Goal: Task Accomplishment & Management: Complete application form

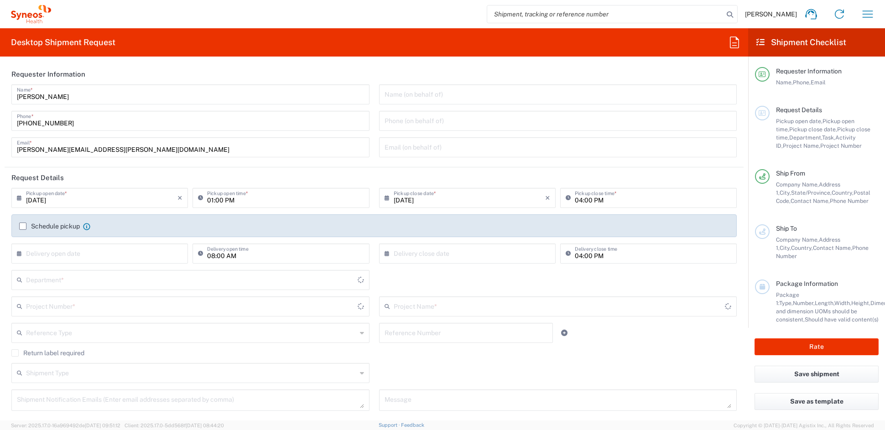
type input "[US_STATE]"
type input "6156"
type input "[GEOGRAPHIC_DATA]"
type input "Syneos Health Communications-[GEOGRAPHIC_DATA] [GEOGRAPHIC_DATA]"
drag, startPoint x: 64, startPoint y: 150, endPoint x: -17, endPoint y: 151, distance: 81.7
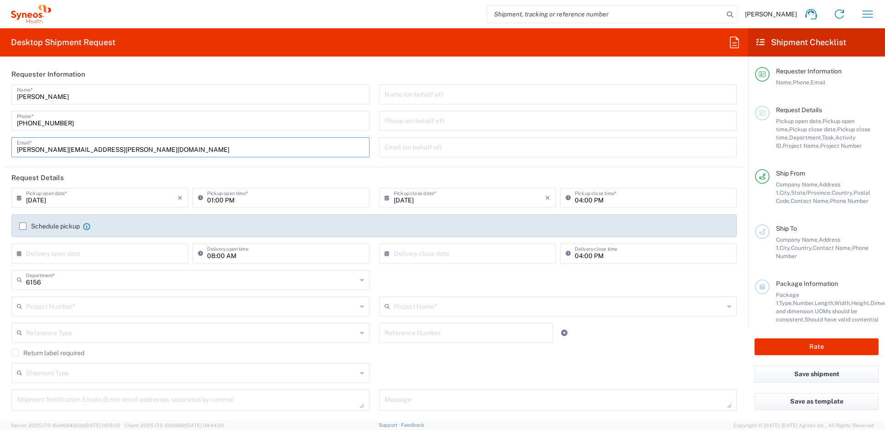
click at [0, 151] on html "[PERSON_NAME] Home Shipment estimator Shipment tracking Desktop shipment reques…" at bounding box center [442, 215] width 885 height 430
paste input "[PERSON_NAME].[PERSON_NAME]"
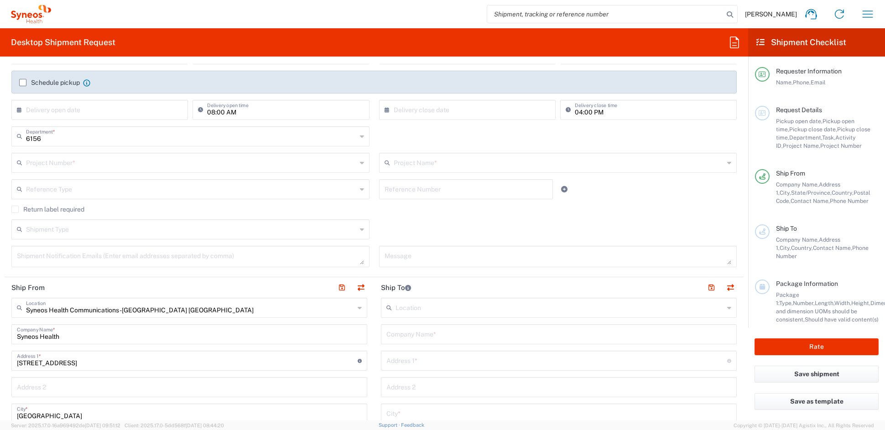
scroll to position [145, 0]
type input "[PERSON_NAME][EMAIL_ADDRESS][PERSON_NAME][DOMAIN_NAME]"
click at [99, 162] on input "text" at bounding box center [191, 161] width 331 height 16
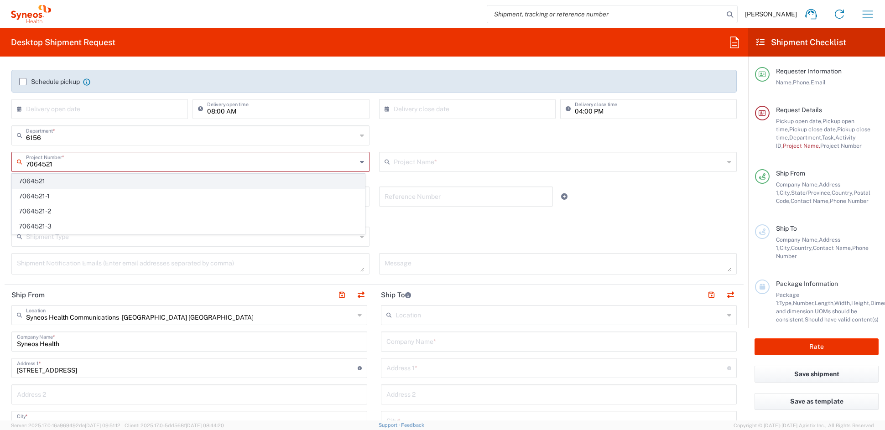
type input "7064521"
click at [49, 179] on span "7064521" at bounding box center [188, 181] width 352 height 14
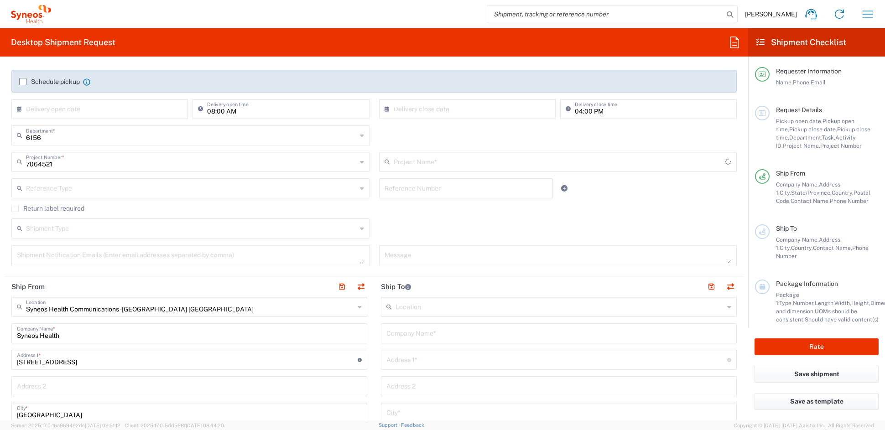
type input "ADX-324-301"
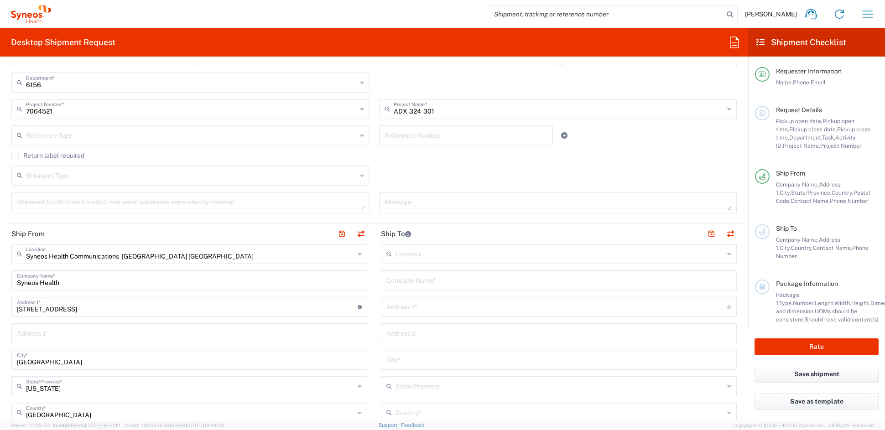
scroll to position [266, 0]
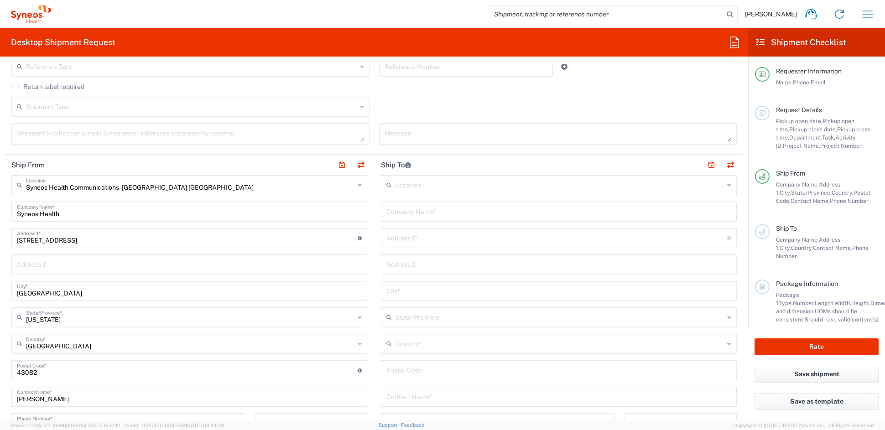
click at [458, 214] on input "text" at bounding box center [559, 211] width 345 height 16
click at [457, 210] on input "text" at bounding box center [559, 211] width 345 height 16
paste input "Toledo Institue of Clinical Research Inc"
click at [489, 214] on input "Toledo Institue of Clinical Research Inc" at bounding box center [559, 211] width 345 height 16
click at [492, 214] on input "Toledo Institue of Clinical Res. Inc" at bounding box center [559, 211] width 345 height 16
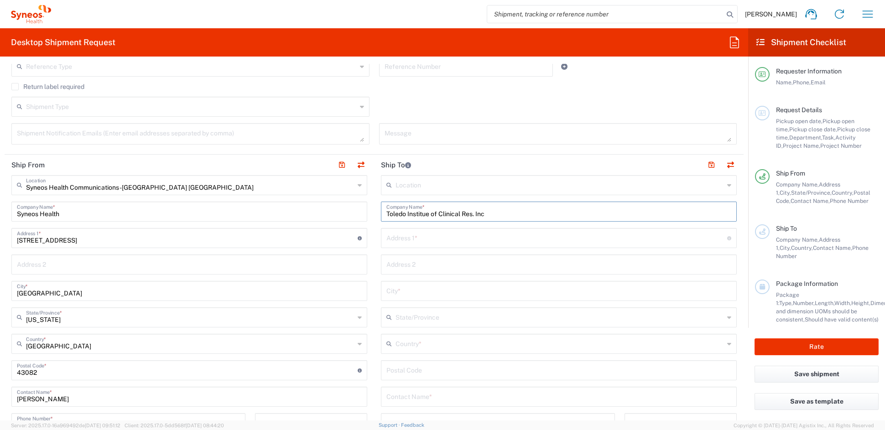
drag, startPoint x: 472, startPoint y: 214, endPoint x: 481, endPoint y: 212, distance: 9.8
click at [472, 214] on input "Toledo Institue of Clinical Res. Inc" at bounding box center [559, 211] width 345 height 16
type input "Toledo Institue of Clinical Res Inc"
click at [427, 240] on input "text" at bounding box center [557, 238] width 341 height 16
paste input "[STREET_ADDRESS]"
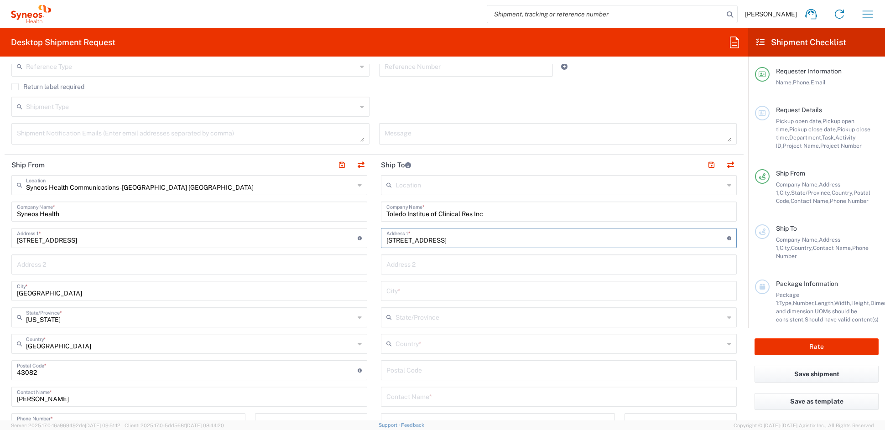
type input "[STREET_ADDRESS]"
click at [420, 291] on input "text" at bounding box center [559, 290] width 345 height 16
paste input "[GEOGRAPHIC_DATA]"
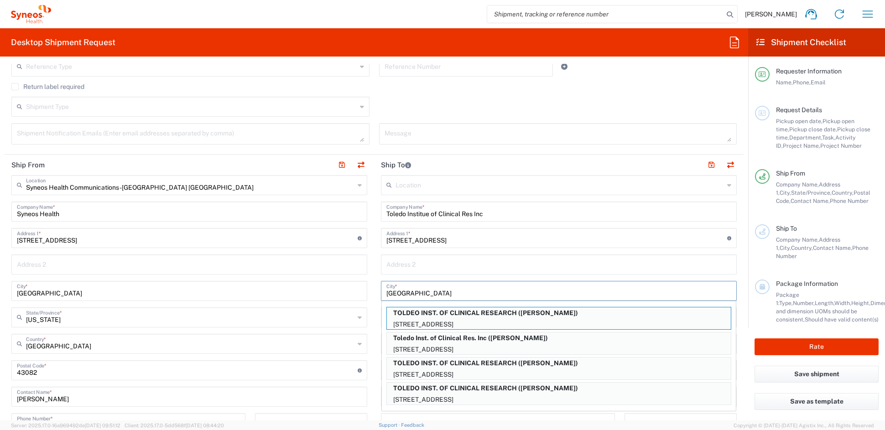
type input "[GEOGRAPHIC_DATA]"
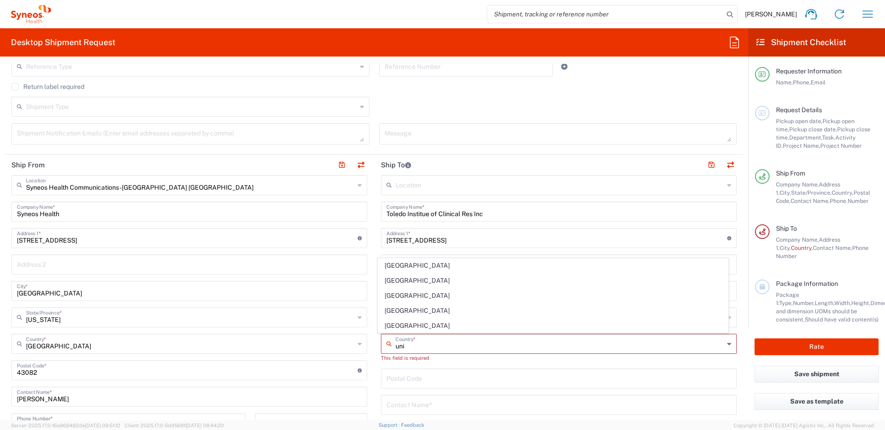
click at [403, 327] on span "[GEOGRAPHIC_DATA]" at bounding box center [553, 326] width 350 height 14
type input "[GEOGRAPHIC_DATA]"
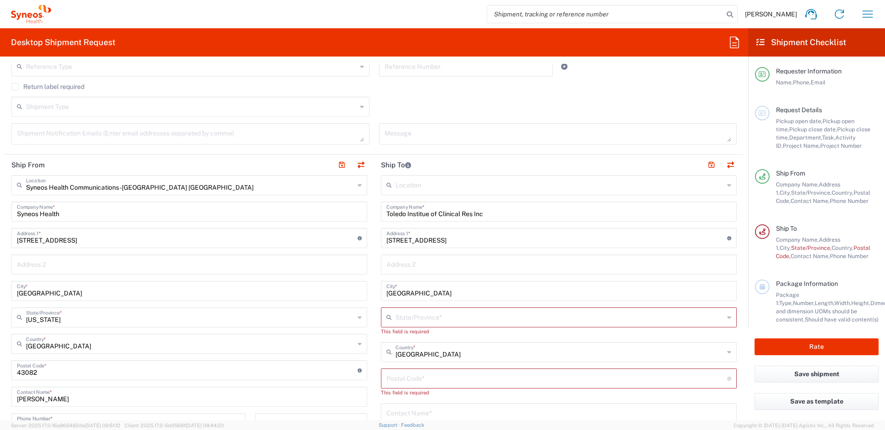
click at [418, 316] on input "text" at bounding box center [560, 317] width 329 height 16
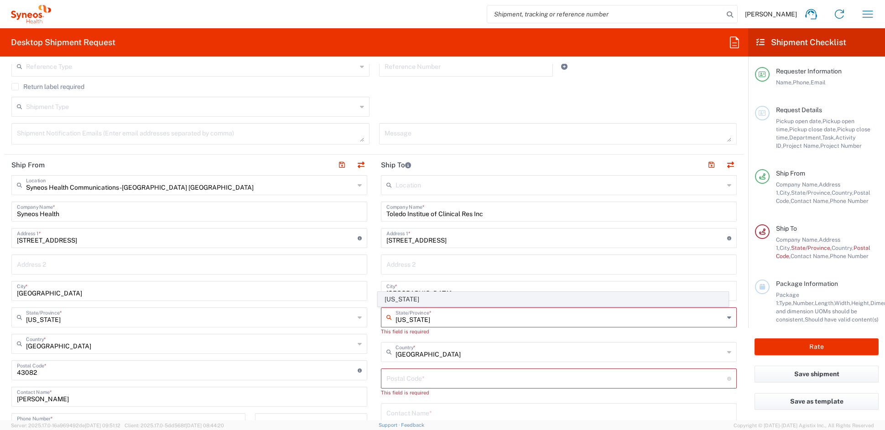
click at [396, 298] on span "[US_STATE]" at bounding box center [553, 299] width 350 height 14
type input "[US_STATE]"
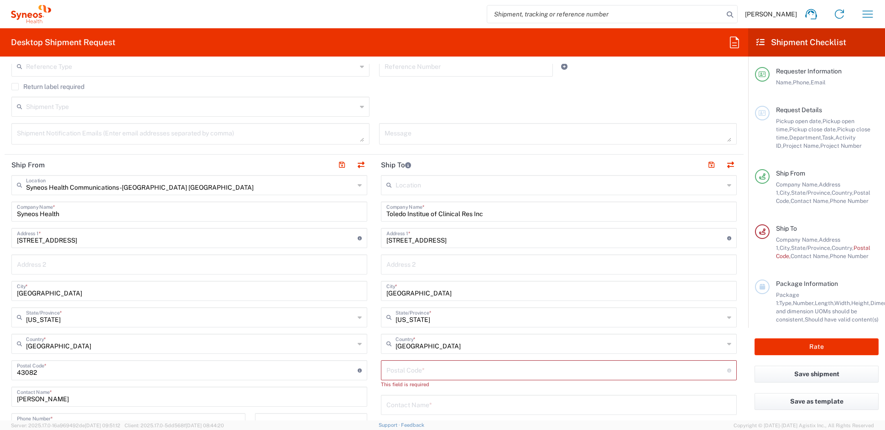
click at [409, 369] on input "undefined" at bounding box center [557, 370] width 341 height 16
paste input "43617"
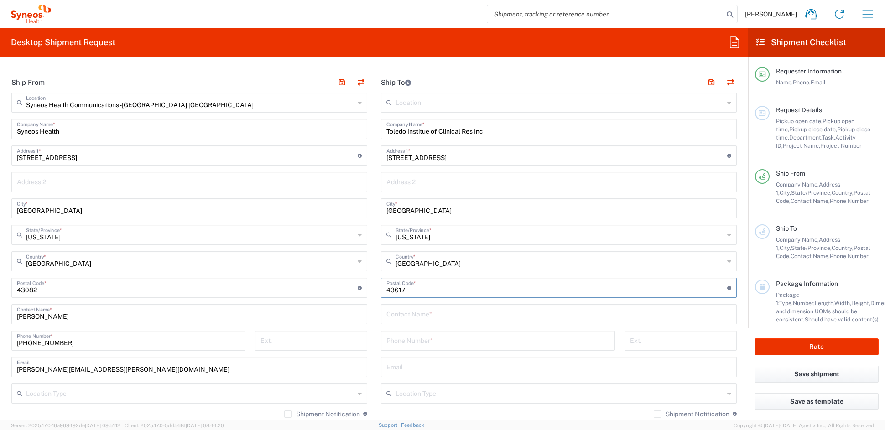
scroll to position [355, 0]
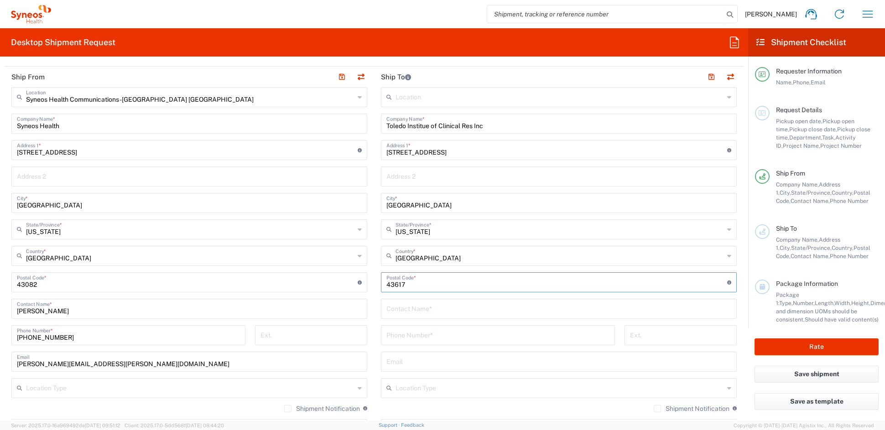
type input "43617"
click at [412, 308] on input "text" at bounding box center [559, 308] width 345 height 16
paste input "[PERSON_NAME]"
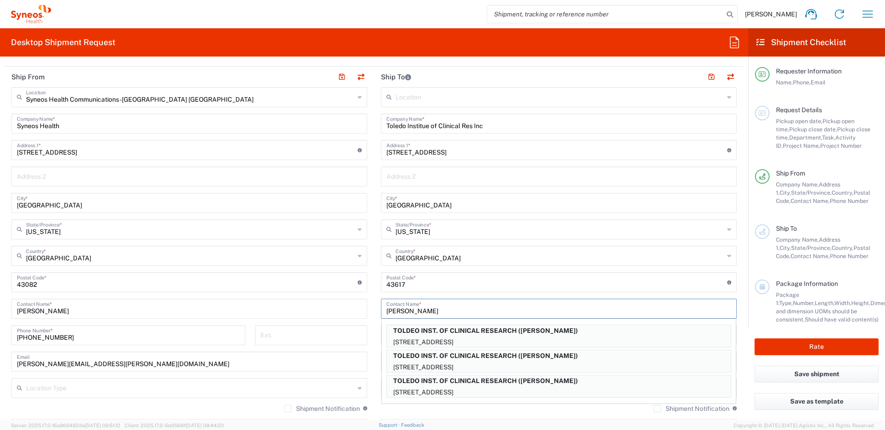
paste input "[PERSON_NAME]"
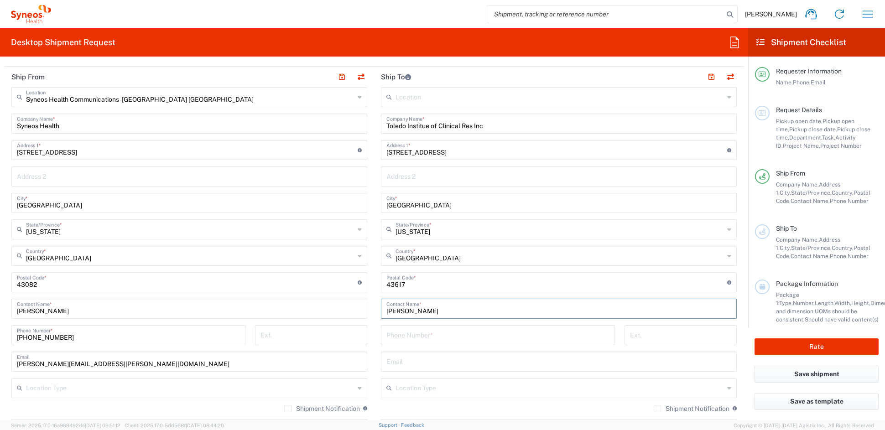
type input "[PERSON_NAME]"
click at [424, 333] on input "tel" at bounding box center [498, 335] width 223 height 16
paste input "[PHONE_NUMBER]"
type input "[PHONE_NUMBER]"
click at [415, 363] on input "text" at bounding box center [559, 361] width 345 height 16
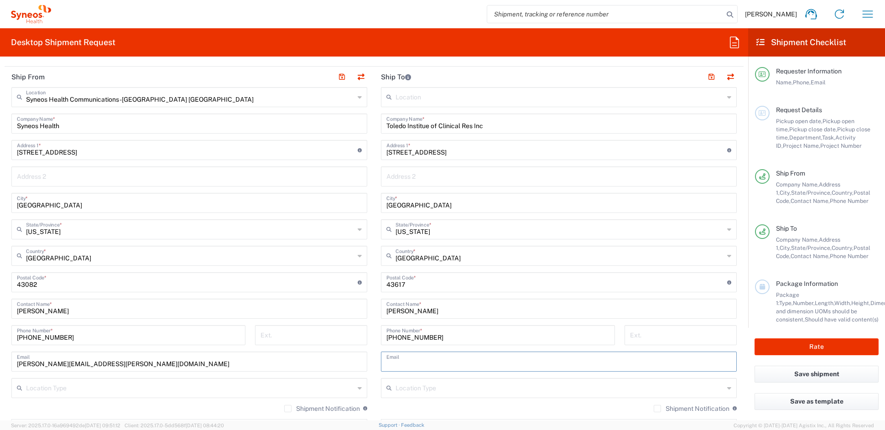
paste input "[PERSON_NAME][EMAIL_ADDRESS][DOMAIN_NAME]"
type input "[PERSON_NAME][EMAIL_ADDRESS][DOMAIN_NAME]"
click at [417, 391] on input "text" at bounding box center [560, 388] width 329 height 16
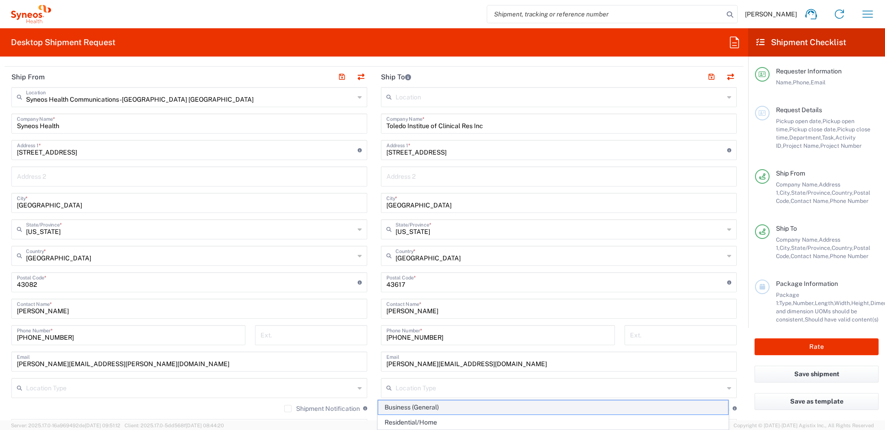
drag, startPoint x: 409, startPoint y: 406, endPoint x: 412, endPoint y: 400, distance: 6.5
click at [408, 406] on span "Business (General)" at bounding box center [553, 408] width 350 height 14
type input "Business (General)"
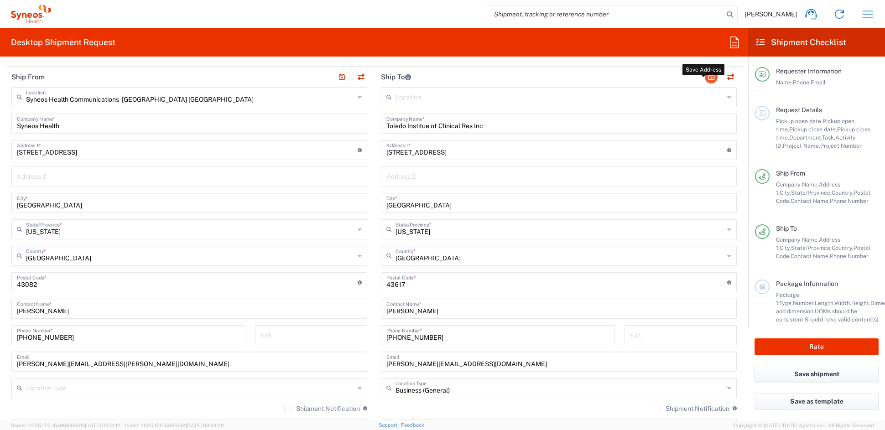
click at [705, 78] on button "button" at bounding box center [711, 77] width 13 height 13
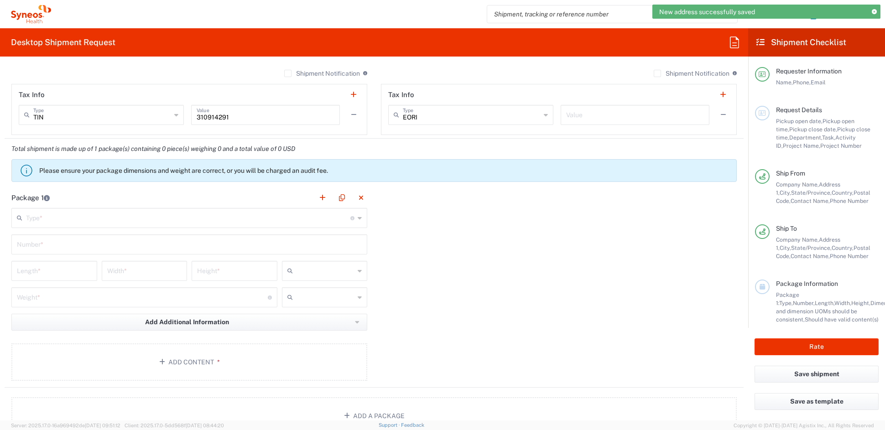
scroll to position [692, 0]
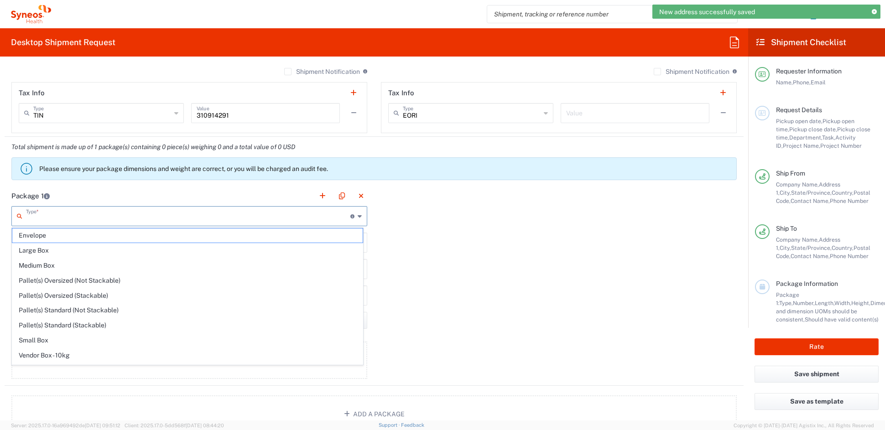
click at [105, 220] on input "text" at bounding box center [188, 216] width 324 height 16
click at [68, 360] on span "Your Packaging" at bounding box center [187, 357] width 350 height 14
type input "Your Packaging"
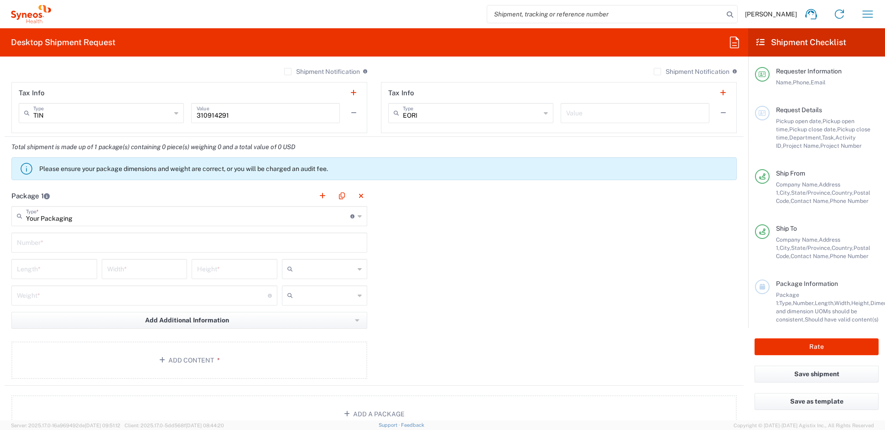
click at [72, 244] on input "text" at bounding box center [189, 242] width 345 height 16
type input "1"
click at [59, 271] on input "number" at bounding box center [54, 269] width 75 height 16
type input "20"
type input "14"
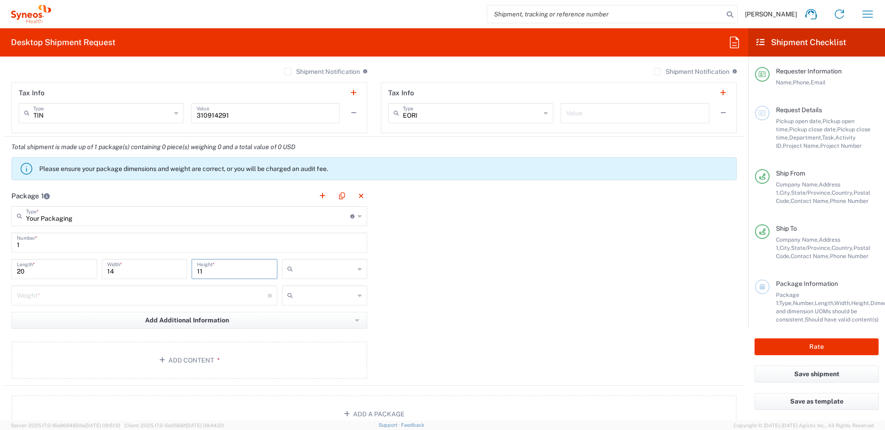
type input "11"
click at [292, 318] on span "in" at bounding box center [321, 318] width 83 height 14
type input "in"
click at [60, 296] on input "number" at bounding box center [142, 295] width 251 height 16
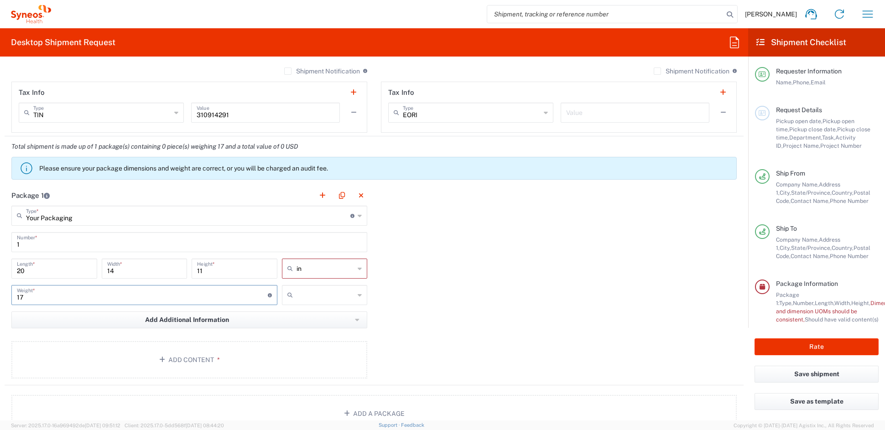
type input "17"
click at [293, 331] on span "lbs" at bounding box center [321, 330] width 83 height 14
type input "lbs"
click at [185, 362] on button "Add Content *" at bounding box center [189, 359] width 356 height 37
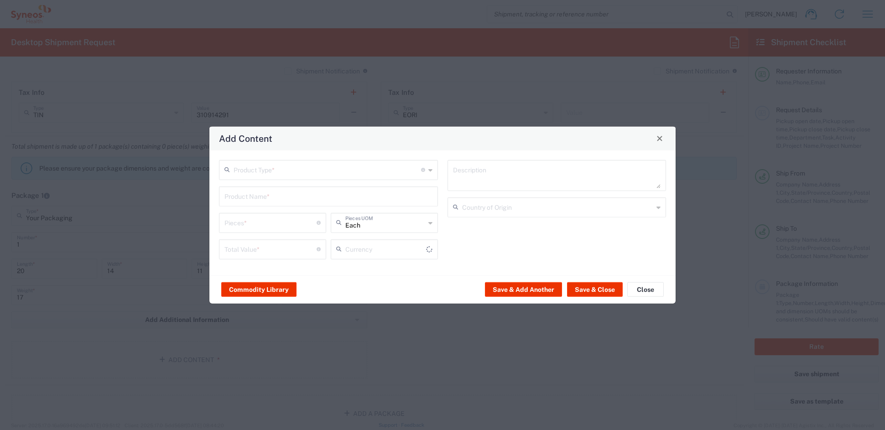
type input "US Dollar"
click at [248, 167] on input "text" at bounding box center [328, 169] width 188 height 16
click at [243, 192] on span "Documents" at bounding box center [328, 190] width 217 height 14
type input "Documents"
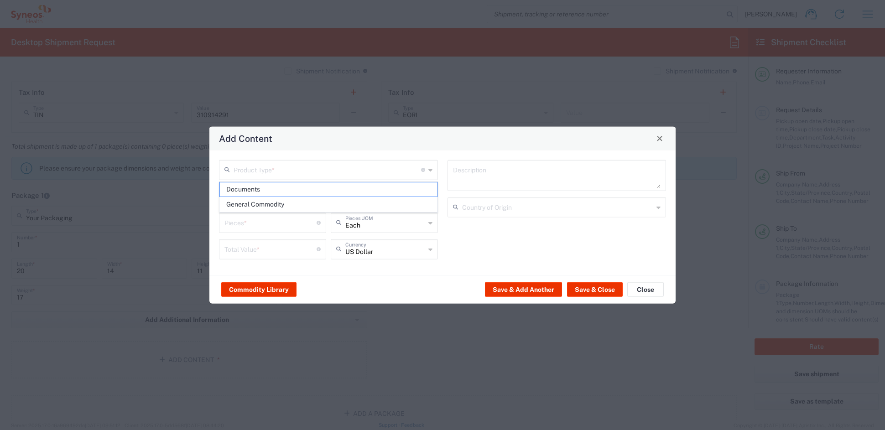
type input "1"
type textarea "Documents"
drag, startPoint x: 251, startPoint y: 222, endPoint x: 241, endPoint y: 223, distance: 9.1
click at [244, 223] on input "1" at bounding box center [271, 222] width 92 height 16
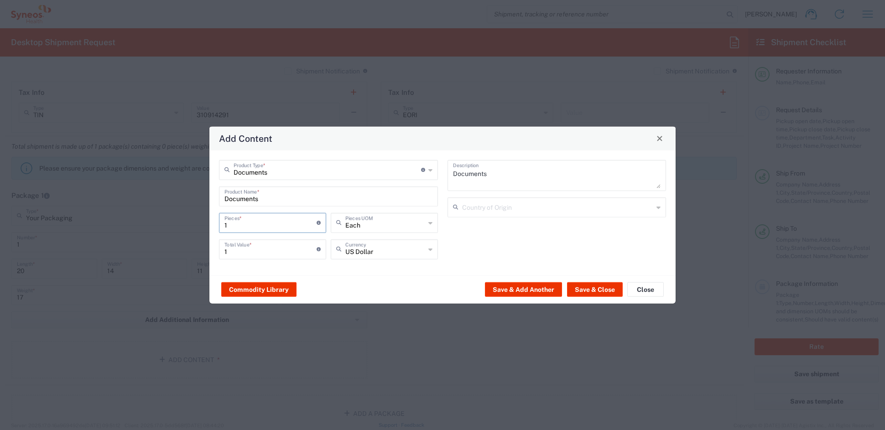
drag, startPoint x: 240, startPoint y: 224, endPoint x: 205, endPoint y: 223, distance: 34.7
click at [207, 223] on div "Add Content Documents Product Type * Document: Paper document generated interna…" at bounding box center [442, 215] width 885 height 430
type input "12"
type input "129"
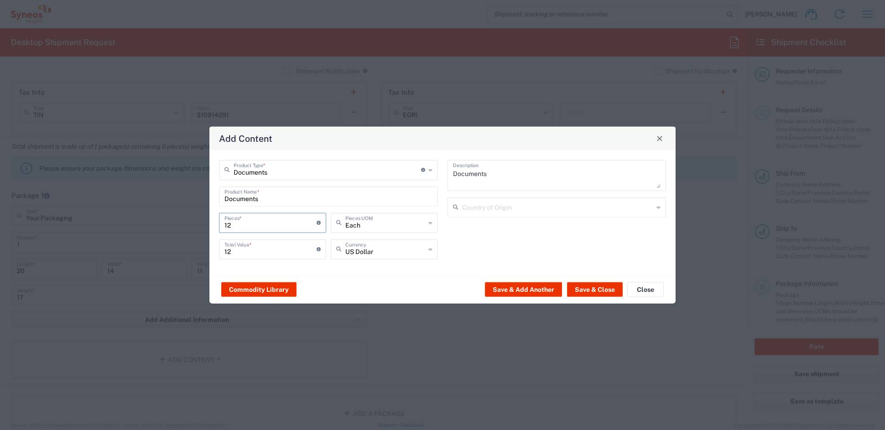
type input "129"
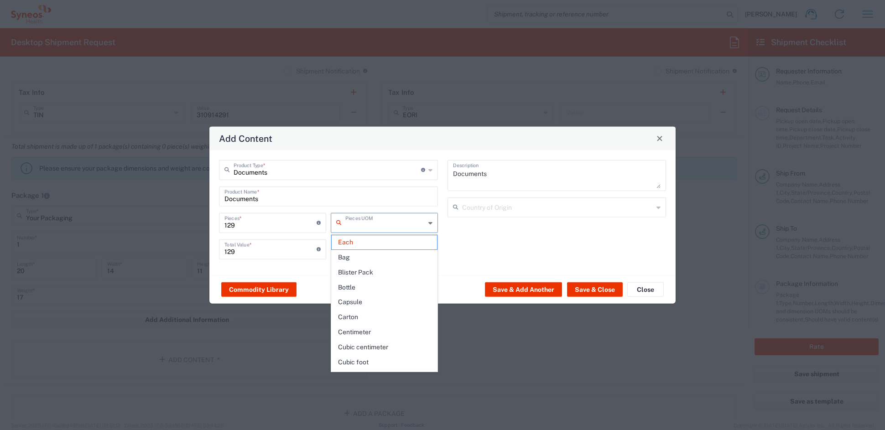
click at [251, 251] on input "129" at bounding box center [271, 248] width 92 height 16
type input "Each"
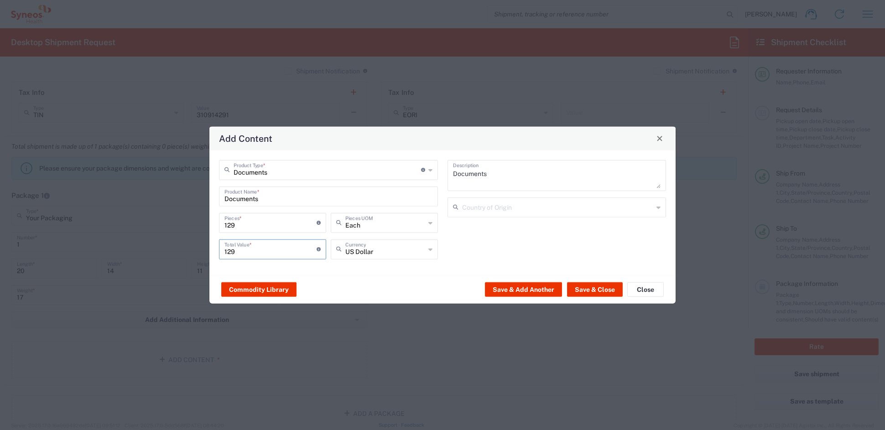
drag, startPoint x: 232, startPoint y: 250, endPoint x: 165, endPoint y: 244, distance: 67.3
click at [167, 244] on div "Add Content Documents Product Type * Document: Paper document generated interna…" at bounding box center [442, 215] width 885 height 430
drag, startPoint x: 241, startPoint y: 251, endPoint x: 205, endPoint y: 250, distance: 36.5
click at [206, 250] on div "Add Content Documents Product Type * Document: Paper document generated interna…" at bounding box center [442, 215] width 885 height 430
type input "70"
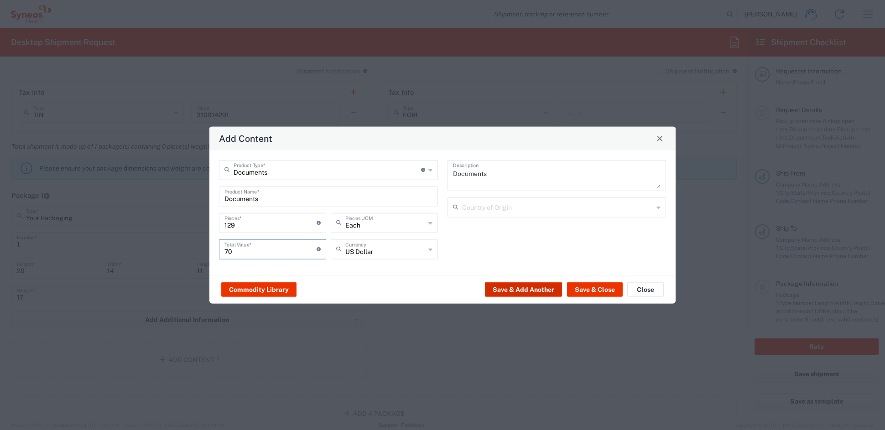
click at [528, 289] on button "Save & Add Another" at bounding box center [523, 289] width 77 height 15
click at [284, 173] on input "text" at bounding box center [328, 169] width 188 height 16
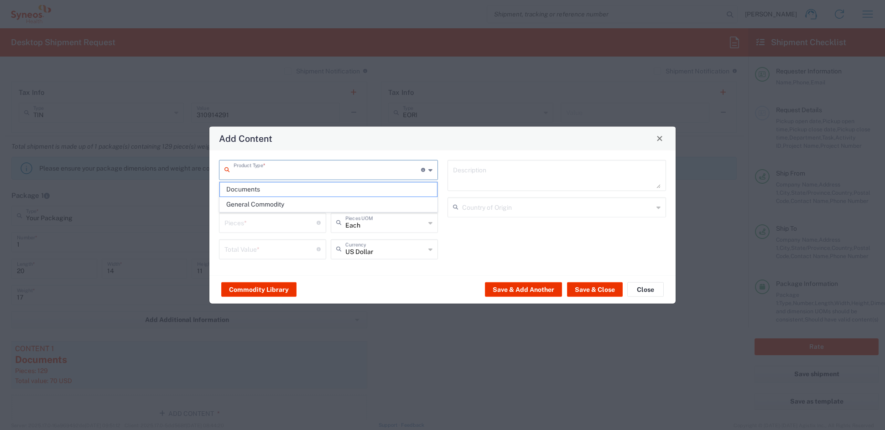
click at [264, 204] on span "General Commodity" at bounding box center [328, 205] width 217 height 14
type input "General Commodity"
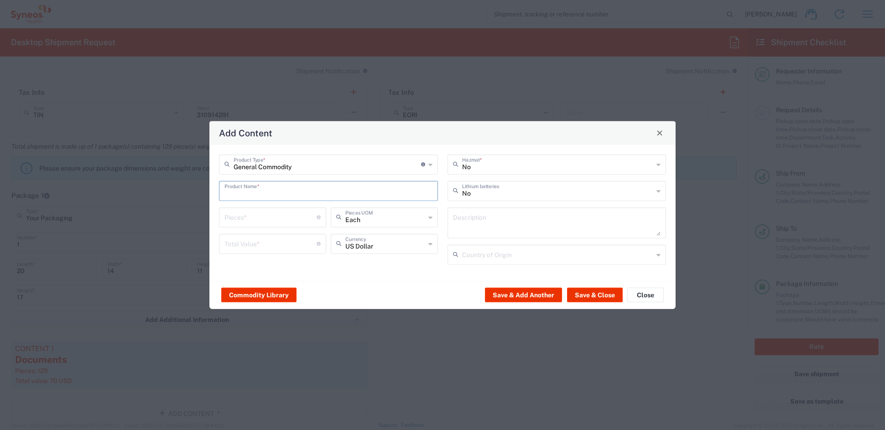
click at [253, 191] on input "text" at bounding box center [329, 190] width 208 height 16
click at [250, 259] on div "Tote Bag" at bounding box center [328, 259] width 217 height 16
type input "Tote Bag"
type textarea "Urban Passage Zippered Travel Business Tote"
type input "[GEOGRAPHIC_DATA]"
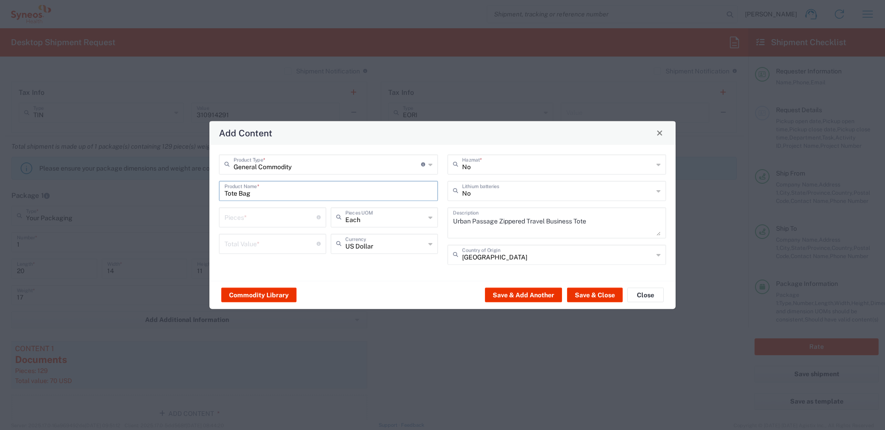
click at [250, 213] on input "number" at bounding box center [271, 217] width 92 height 16
type input "2"
click at [263, 245] on input "number" at bounding box center [271, 243] width 92 height 16
type input "20"
click at [512, 295] on button "Save & Add Another" at bounding box center [523, 295] width 77 height 15
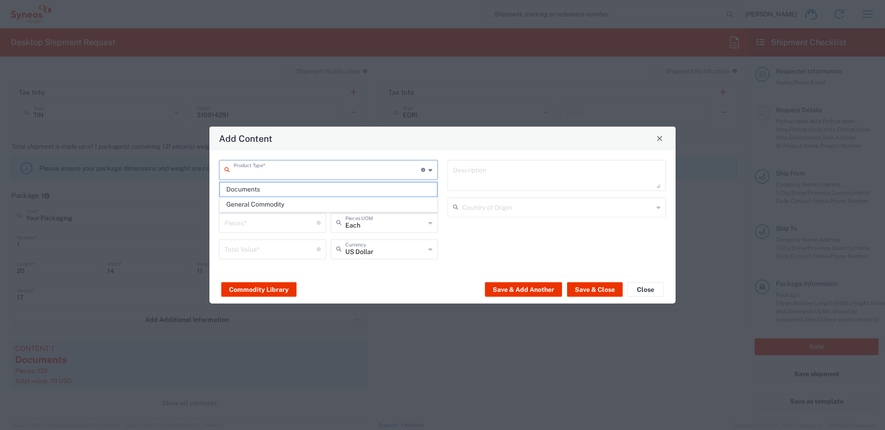
click at [267, 165] on input "text" at bounding box center [328, 169] width 188 height 16
click at [253, 204] on span "General Commodity" at bounding box center [328, 205] width 217 height 14
type input "General Commodity"
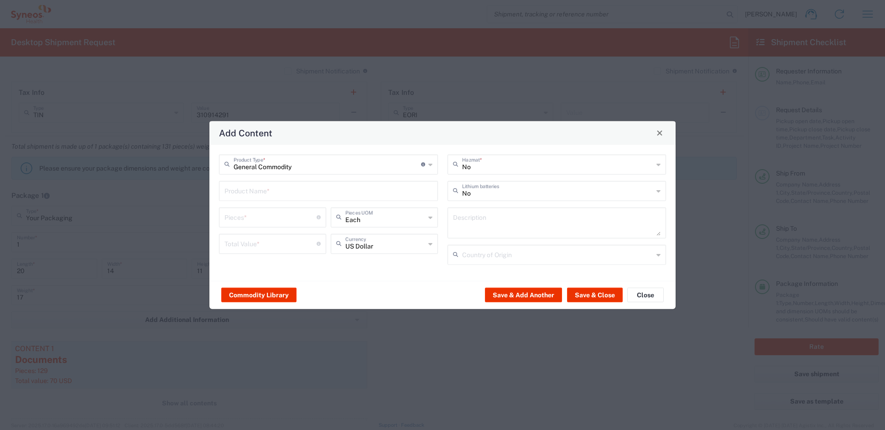
click at [253, 187] on input "text" at bounding box center [329, 190] width 208 height 16
type input "puzzle book"
click at [276, 224] on input "number" at bounding box center [271, 217] width 92 height 16
type input "2"
click at [272, 245] on input "number" at bounding box center [271, 243] width 92 height 16
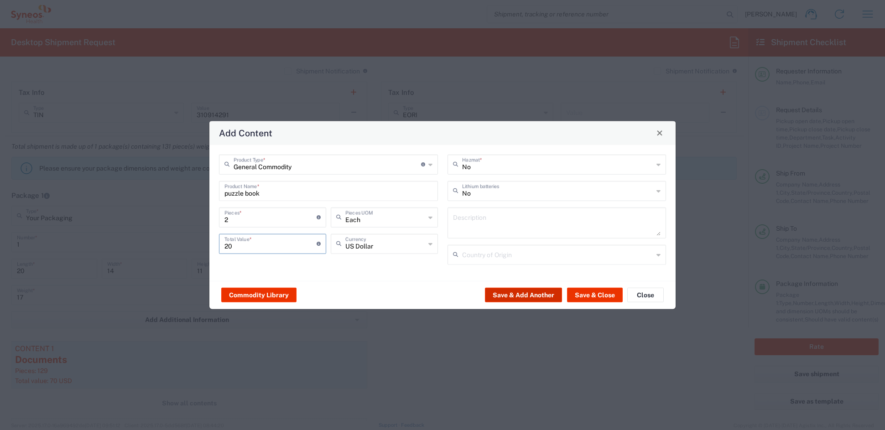
type input "20"
drag, startPoint x: 535, startPoint y: 293, endPoint x: 530, endPoint y: 292, distance: 4.8
click at [530, 292] on button "Save & Add Another" at bounding box center [523, 295] width 77 height 15
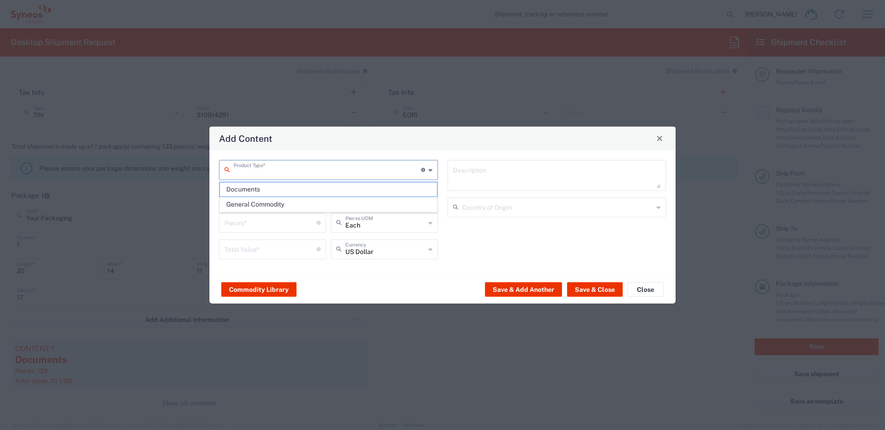
click at [291, 170] on input "text" at bounding box center [328, 169] width 188 height 16
click at [273, 203] on span "General Commodity" at bounding box center [328, 205] width 217 height 14
type input "General Commodity"
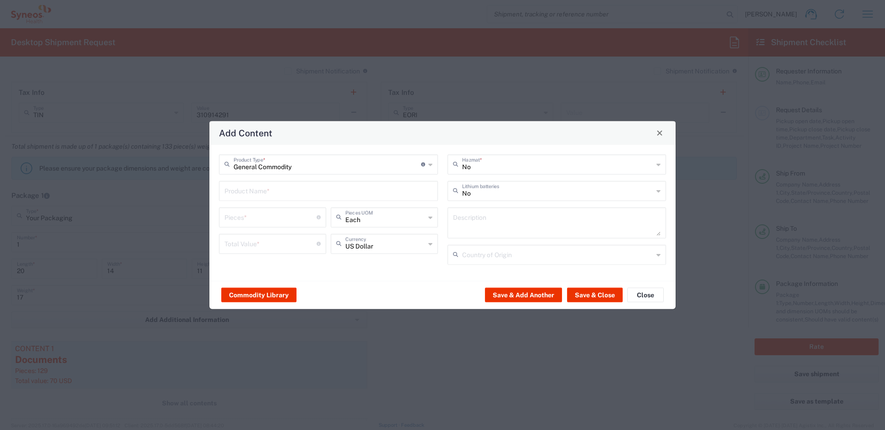
click at [264, 187] on input "text" at bounding box center [329, 190] width 208 height 16
type input "Self Care Kit"
click at [247, 214] on input "number" at bounding box center [271, 217] width 92 height 16
type input "2"
click at [272, 246] on input "number" at bounding box center [271, 243] width 92 height 16
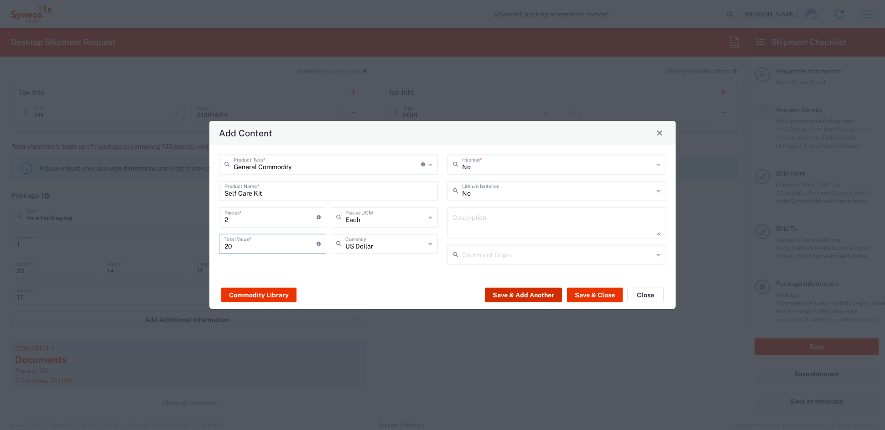
type input "20"
click at [525, 292] on button "Save & Add Another" at bounding box center [523, 295] width 77 height 15
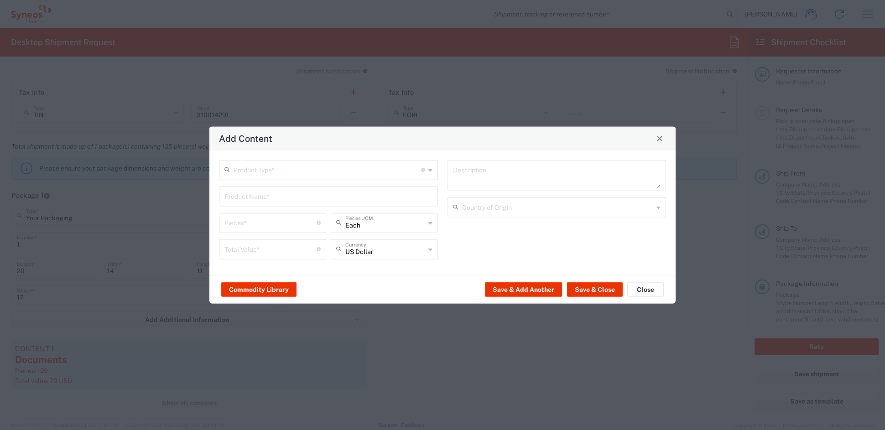
click at [248, 167] on input "text" at bounding box center [328, 169] width 188 height 16
drag, startPoint x: 250, startPoint y: 203, endPoint x: 250, endPoint y: 198, distance: 5.5
click at [250, 202] on span "General Commodity" at bounding box center [328, 205] width 217 height 14
type input "General Commodity"
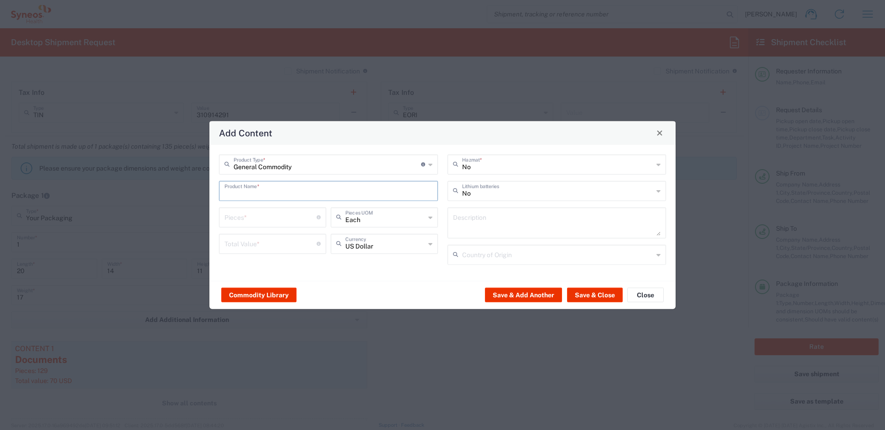
click at [249, 188] on input "text" at bounding box center [329, 190] width 208 height 16
click at [255, 212] on div "LOGO BRANDED FLEECE BLANKET" at bounding box center [328, 212] width 217 height 16
type input "LOGO BRANDED FLEECE BLANKET"
type input "1"
type textarea "KNITTED POLYESTER"
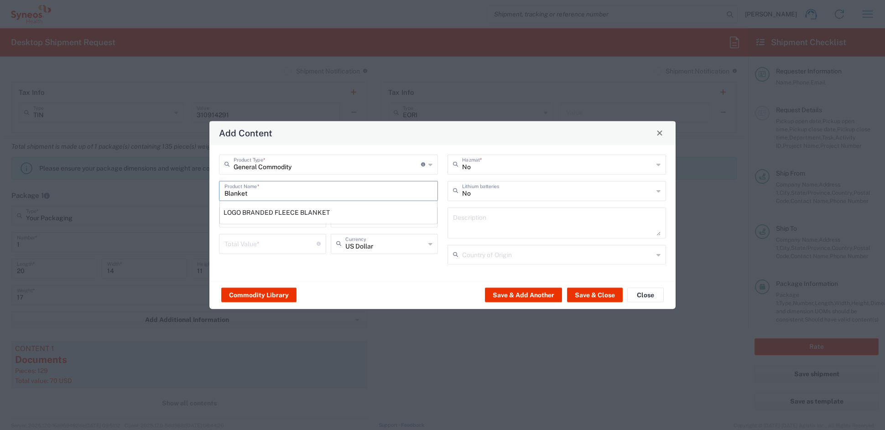
type input "[GEOGRAPHIC_DATA]"
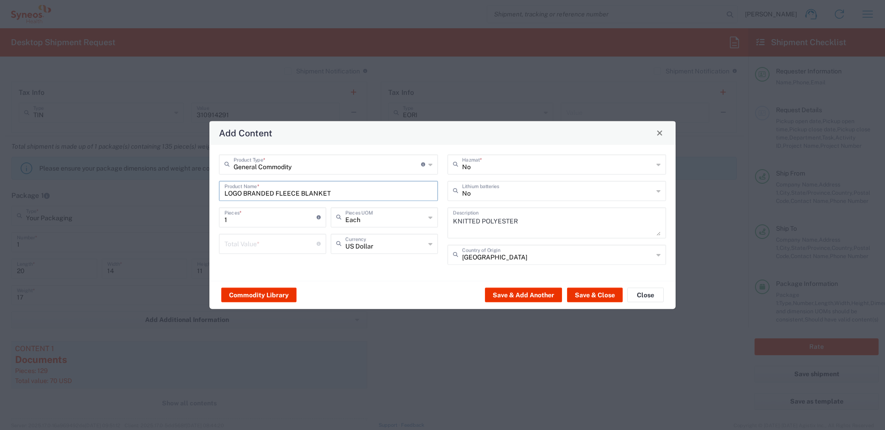
drag, startPoint x: 248, startPoint y: 243, endPoint x: 244, endPoint y: 234, distance: 10.0
click at [247, 243] on input "number" at bounding box center [271, 243] width 92 height 16
drag, startPoint x: 213, startPoint y: 215, endPoint x: 203, endPoint y: 214, distance: 10.1
click at [203, 214] on div "Add Content General Commodity Product Type * Document: Paper document generated…" at bounding box center [442, 215] width 885 height 430
type input "2"
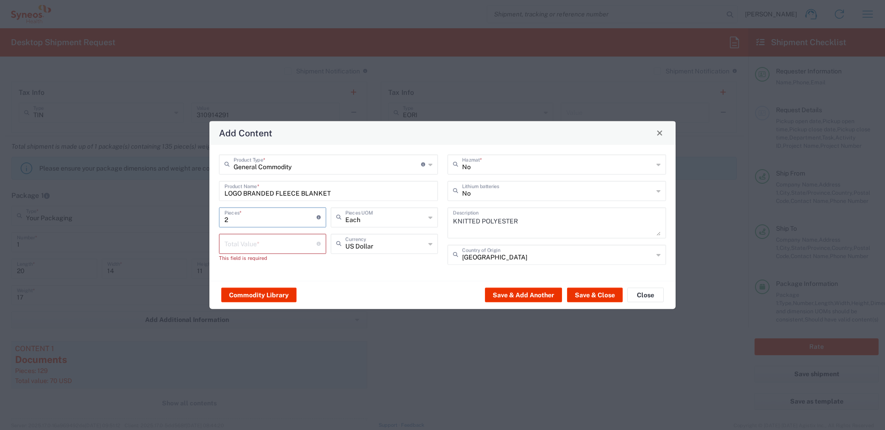
click at [244, 250] on input "number" at bounding box center [271, 243] width 92 height 16
type input "20"
click at [496, 290] on button "Save & Add Another" at bounding box center [523, 295] width 77 height 15
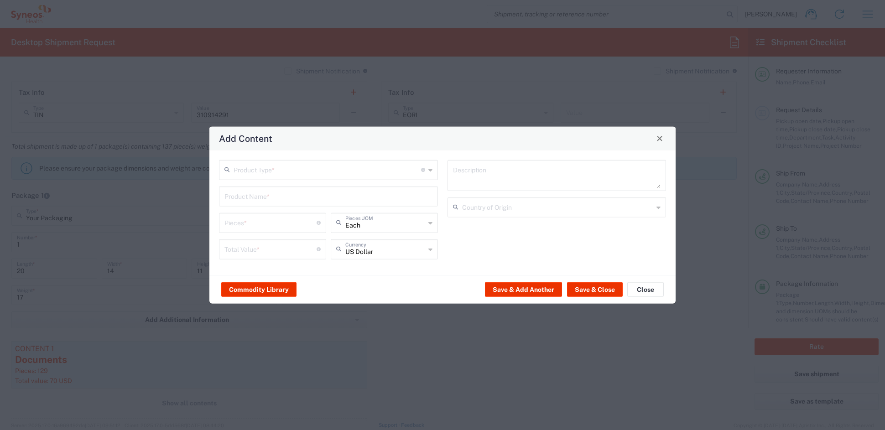
drag, startPoint x: 309, startPoint y: 170, endPoint x: 302, endPoint y: 173, distance: 8.4
click at [307, 170] on input "text" at bounding box center [328, 169] width 188 height 16
drag, startPoint x: 268, startPoint y: 204, endPoint x: 266, endPoint y: 198, distance: 6.8
click at [268, 202] on span "General Commodity" at bounding box center [328, 205] width 217 height 14
type input "General Commodity"
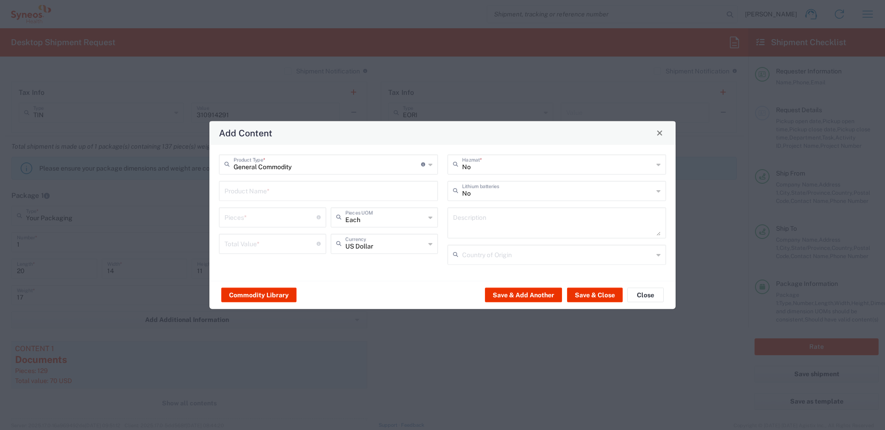
click at [266, 192] on input "text" at bounding box center [329, 190] width 208 height 16
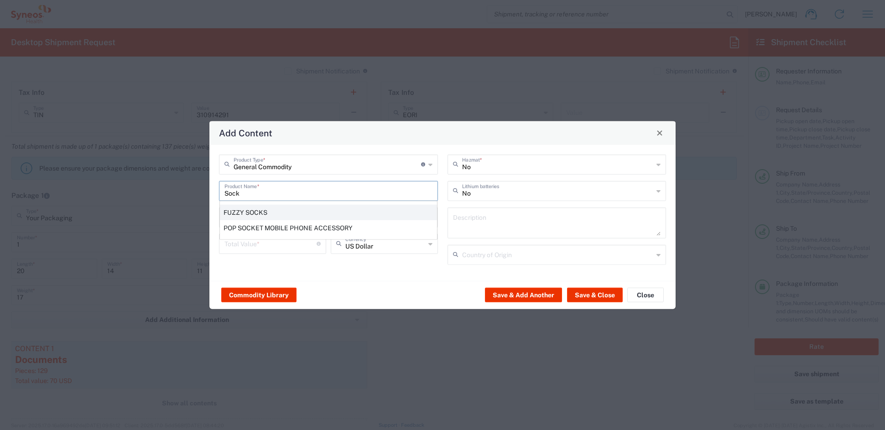
click at [259, 214] on div "FUZZY SOCKS" at bounding box center [328, 212] width 217 height 16
type input "FUZZY SOCKS"
type input "1"
type textarea "COTTON BLEND"
type input "[GEOGRAPHIC_DATA]"
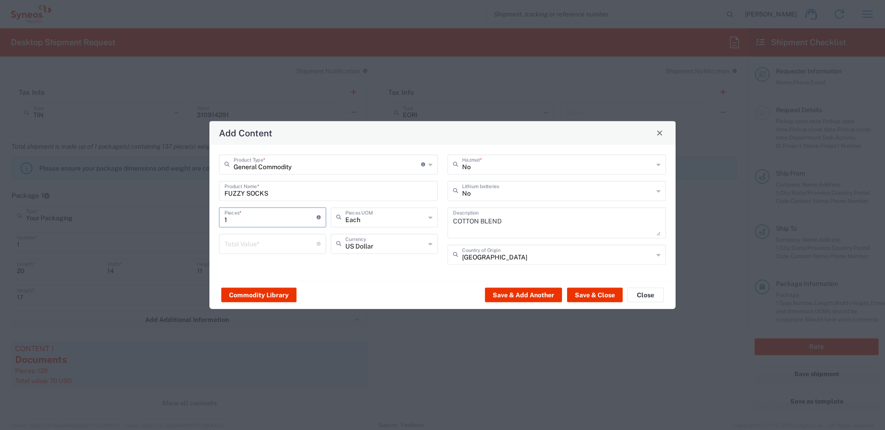
drag, startPoint x: 240, startPoint y: 219, endPoint x: 202, endPoint y: 216, distance: 38.9
click at [202, 216] on div "Add Content General Commodity Product Type * Document: Paper document generated…" at bounding box center [442, 215] width 885 height 430
type input "2"
click at [240, 246] on input "number" at bounding box center [271, 243] width 92 height 16
type input "20"
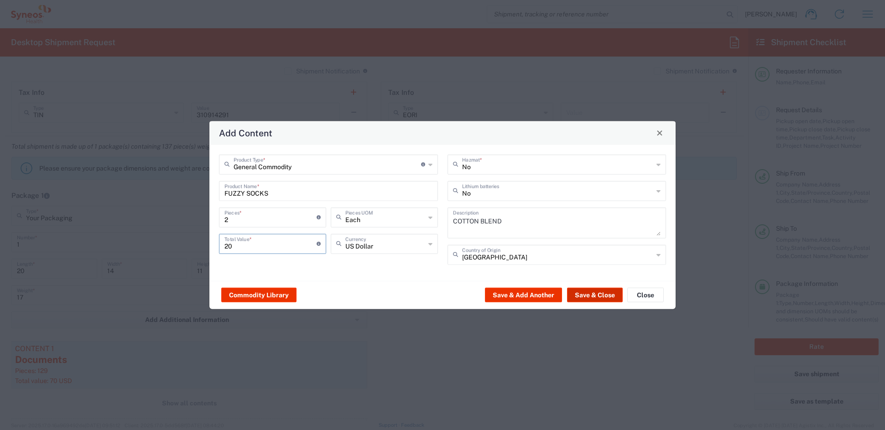
click at [590, 295] on button "Save & Close" at bounding box center [595, 295] width 56 height 15
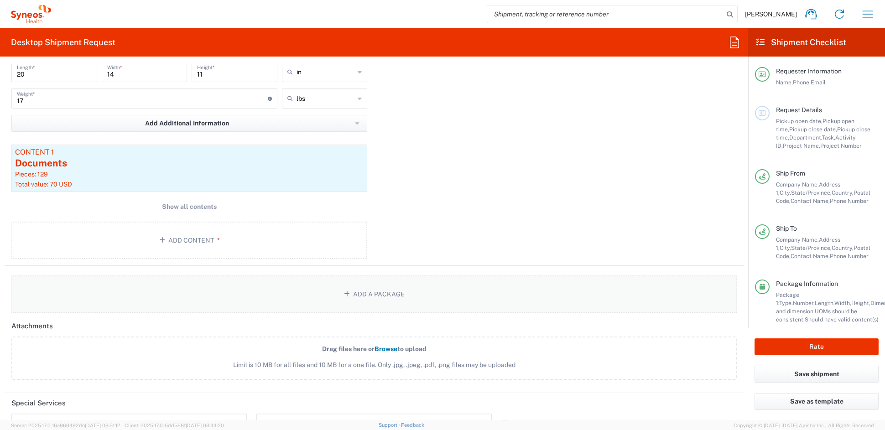
scroll to position [878, 0]
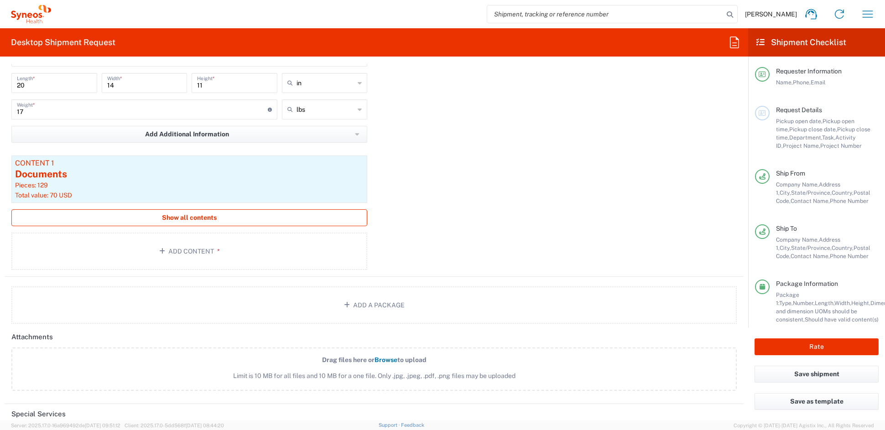
click at [192, 214] on span "Show all contents" at bounding box center [189, 218] width 55 height 9
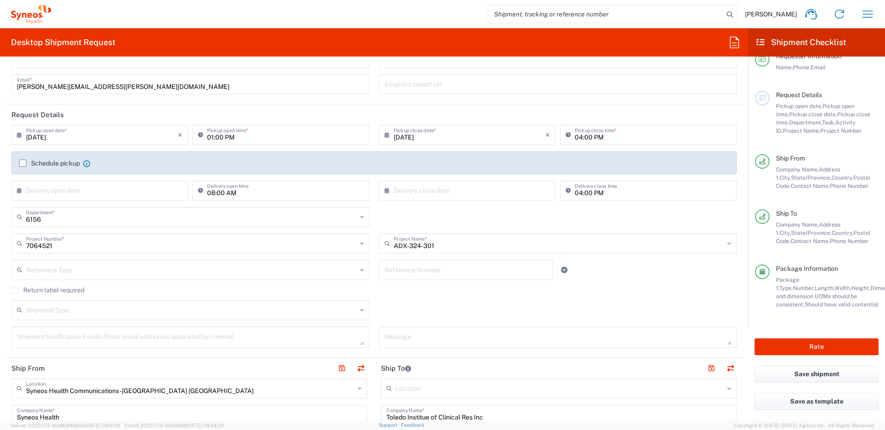
scroll to position [57, 0]
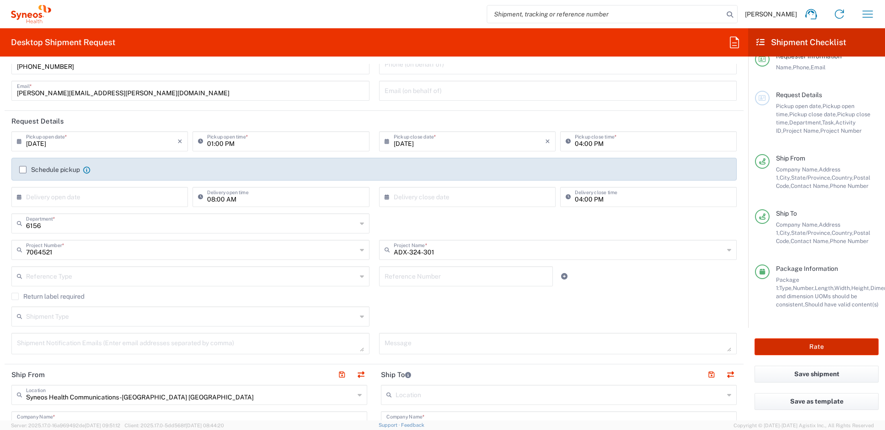
click at [812, 344] on button "Rate" at bounding box center [817, 347] width 124 height 17
type input "7064521"
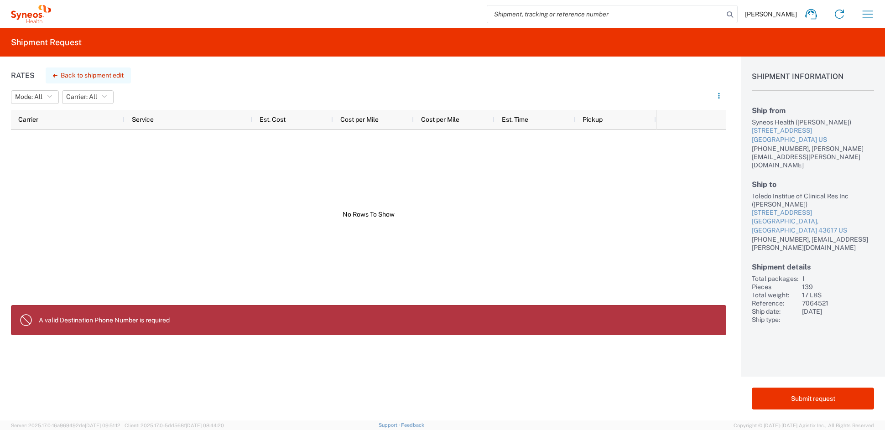
click at [90, 76] on button "Back to shipment edit" at bounding box center [88, 76] width 85 height 16
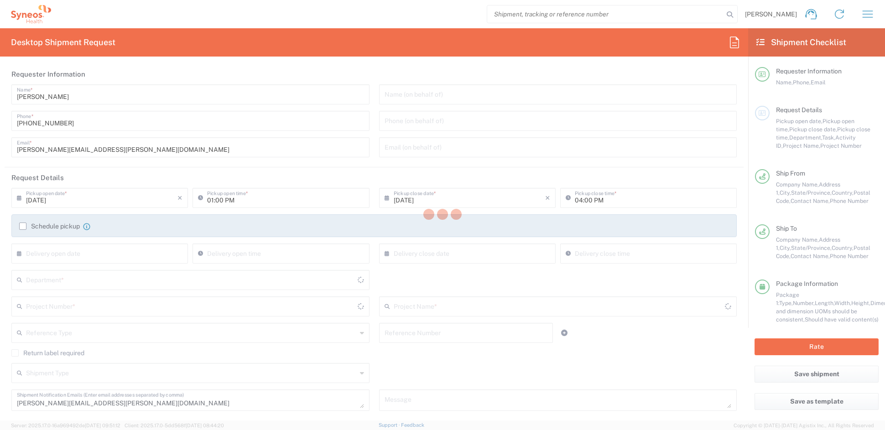
type input "[US_STATE]"
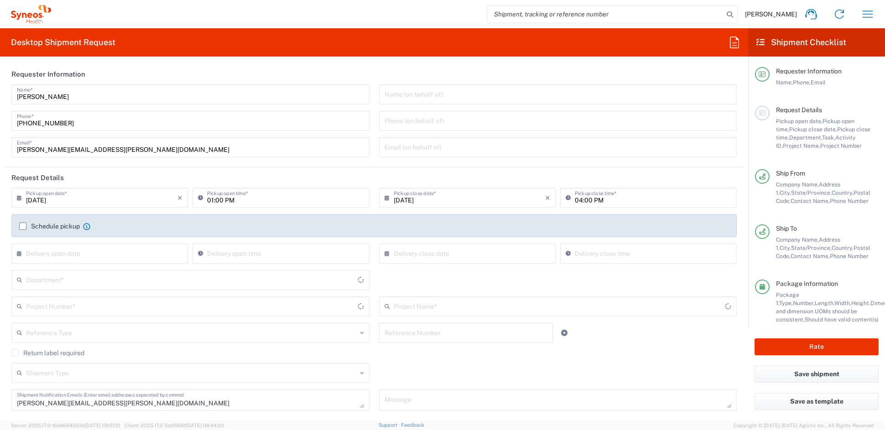
type input "[US_STATE]"
type input "7064521"
type input "Your Packaging"
type input "ADX-324-301"
type input "6156"
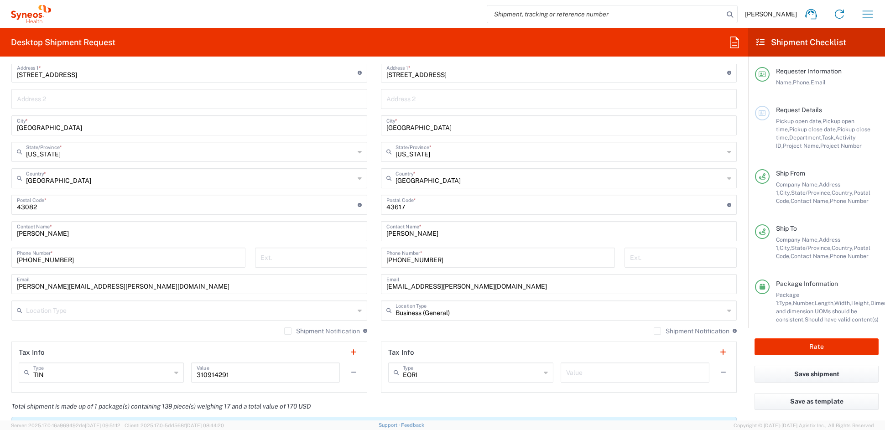
scroll to position [439, 0]
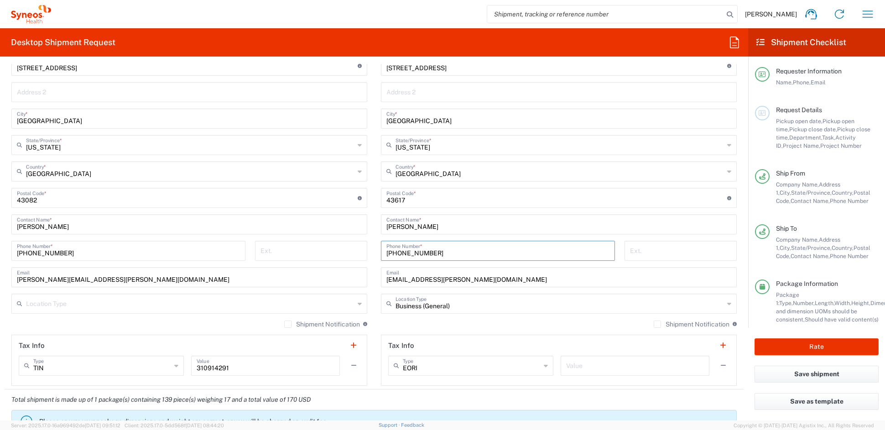
click at [447, 251] on input "[PHONE_NUMBER]" at bounding box center [498, 250] width 223 height 16
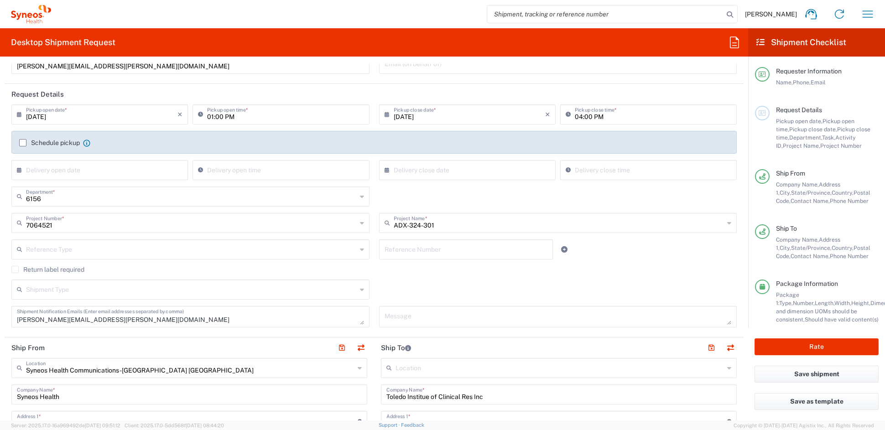
scroll to position [87, 0]
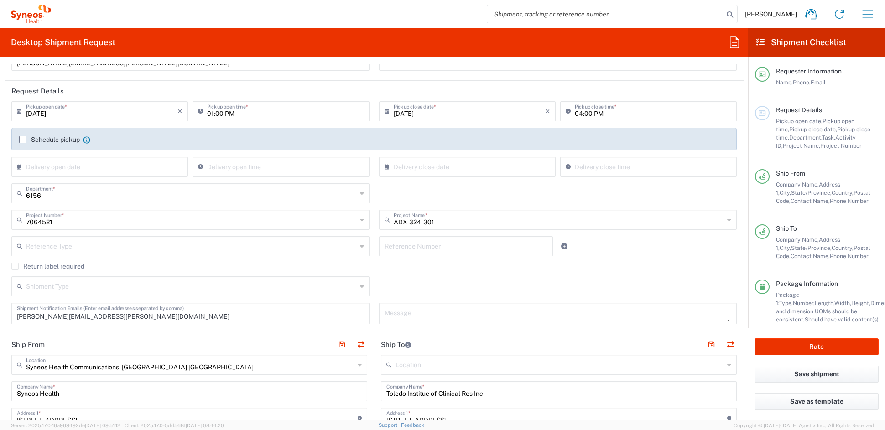
type input "[PHONE_NUMBER]"
click at [137, 318] on textarea "[PERSON_NAME][EMAIL_ADDRESS][PERSON_NAME][DOMAIN_NAME]" at bounding box center [190, 314] width 347 height 16
drag, startPoint x: 122, startPoint y: 319, endPoint x: -4, endPoint y: 319, distance: 125.9
click at [0, 319] on html "[PERSON_NAME] Home Shipment estimator Shipment tracking Desktop shipment reques…" at bounding box center [442, 215] width 885 height 430
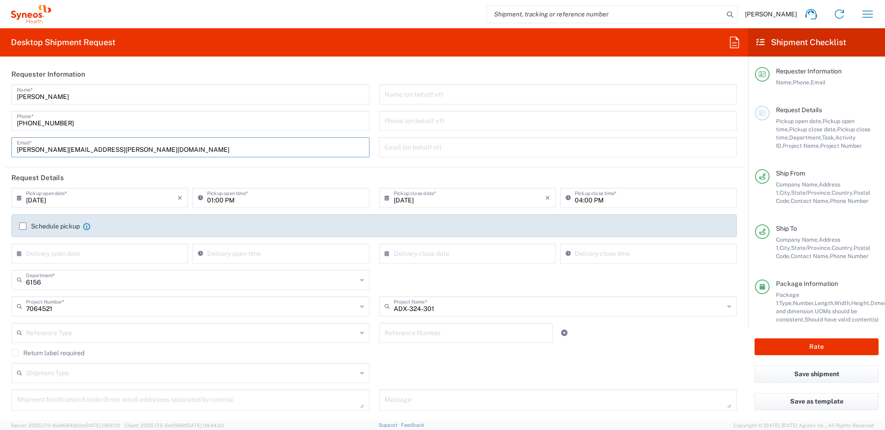
click at [138, 149] on input "[PERSON_NAME][EMAIL_ADDRESS][PERSON_NAME][DOMAIN_NAME]" at bounding box center [190, 147] width 347 height 16
drag, startPoint x: 125, startPoint y: 147, endPoint x: -30, endPoint y: 147, distance: 155.1
click at [0, 147] on html "[PERSON_NAME] Home Shipment estimator Shipment tracking Desktop shipment reques…" at bounding box center [442, 215] width 885 height 430
paste input "[PERSON_NAME].[PERSON_NAME]"
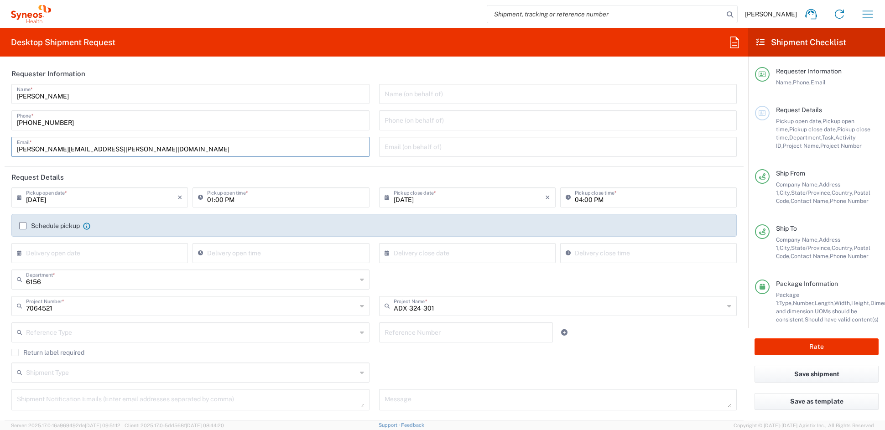
type input "[PERSON_NAME][EMAIL_ADDRESS][PERSON_NAME][DOMAIN_NAME]"
click at [302, 155] on div "[PERSON_NAME][EMAIL_ADDRESS][PERSON_NAME][DOMAIN_NAME] Email *" at bounding box center [190, 147] width 358 height 20
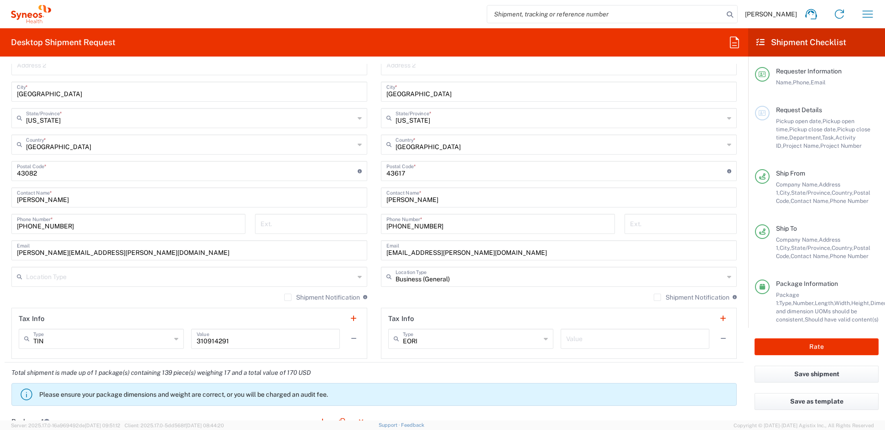
scroll to position [466, 0]
click at [806, 344] on button "Rate" at bounding box center [817, 347] width 124 height 17
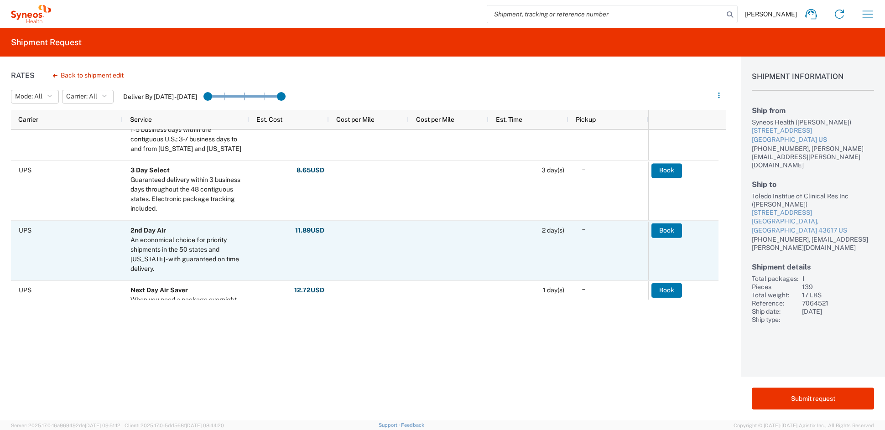
scroll to position [78, 0]
click at [671, 229] on button "Book" at bounding box center [667, 231] width 31 height 15
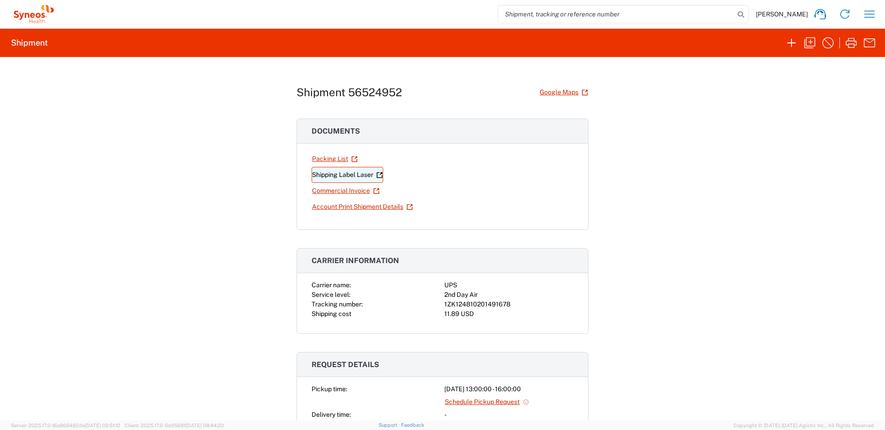
click at [341, 177] on link "Shipping Label Laser" at bounding box center [348, 175] width 72 height 16
